Goal: Transaction & Acquisition: Purchase product/service

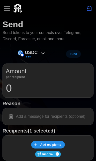
click at [43, 54] on icon at bounding box center [43, 54] width 6 height 6
click at [42, 52] on icon at bounding box center [43, 54] width 6 height 6
click at [57, 116] on input at bounding box center [48, 116] width 85 height 11
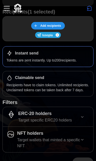
scroll to position [13, 0]
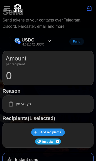
type input "yo yo yo"
click at [28, 79] on input "0" at bounding box center [48, 76] width 85 height 13
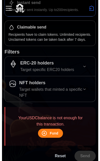
scroll to position [0, 0]
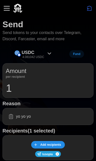
click at [36, 49] on div "USDC 4.081042 USDC" at bounding box center [33, 54] width 43 height 11
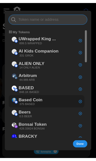
scroll to position [169, 0]
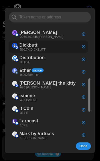
click at [46, 41] on div "Dickbutt 590.7K DICKBUTT" at bounding box center [29, 46] width 38 height 11
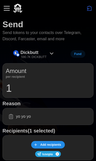
click at [46, 87] on input "1" at bounding box center [48, 88] width 85 height 13
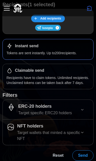
type input "100"
click at [84, 154] on span "Send" at bounding box center [83, 156] width 10 height 10
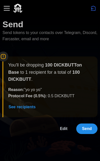
click at [91, 129] on span "Send" at bounding box center [87, 129] width 10 height 10
